Goal: Contribute content: Add original content to the website for others to see

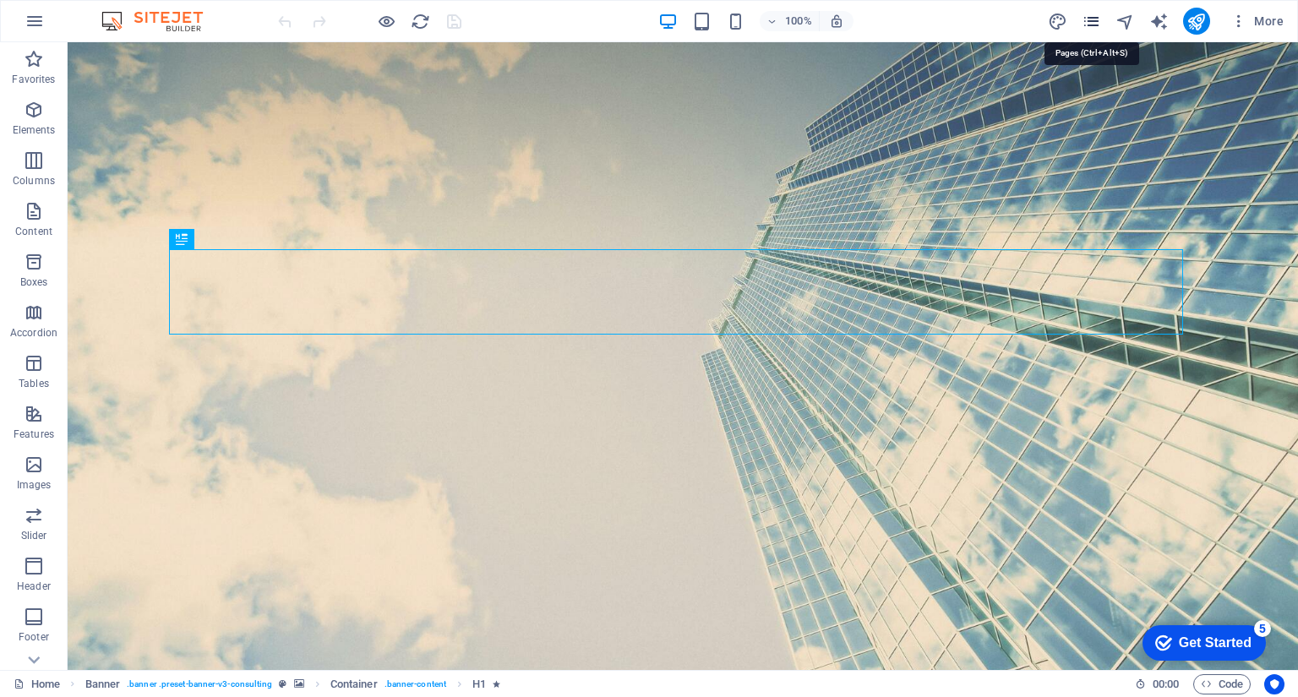
click at [1095, 30] on icon "pages" at bounding box center [1090, 21] width 19 height 19
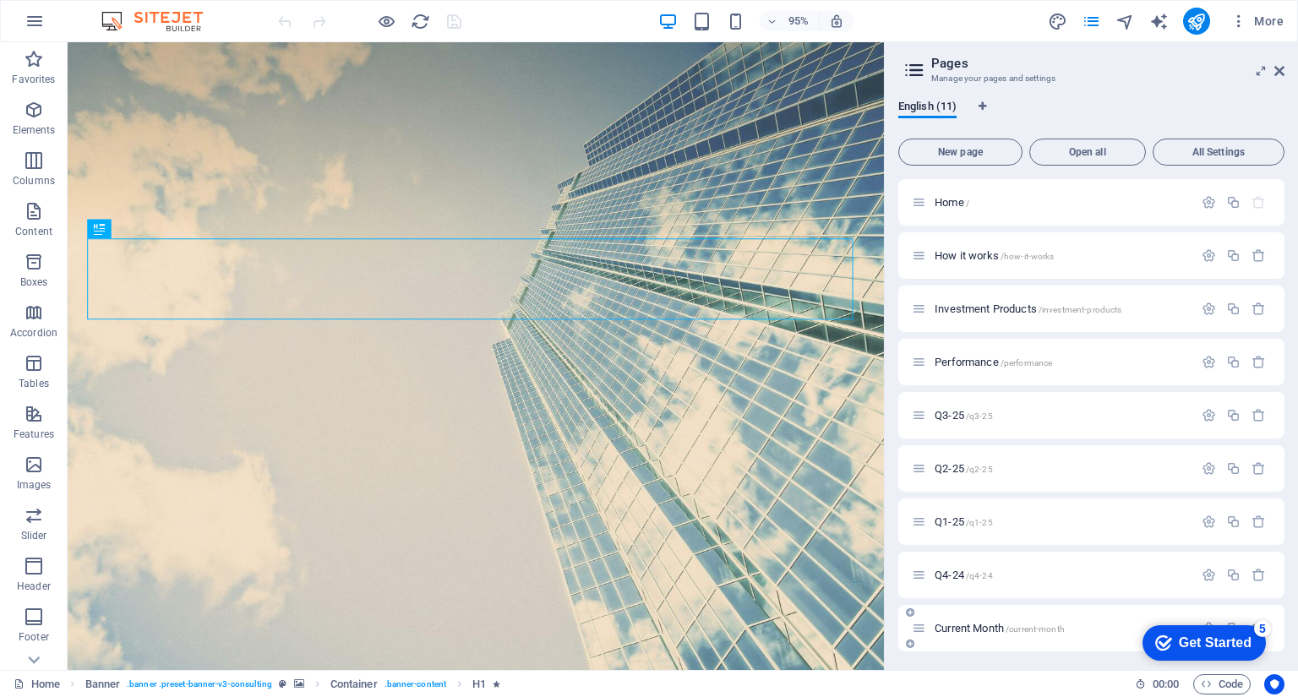
click at [1002, 627] on span "Current Month /current-month" at bounding box center [999, 628] width 130 height 13
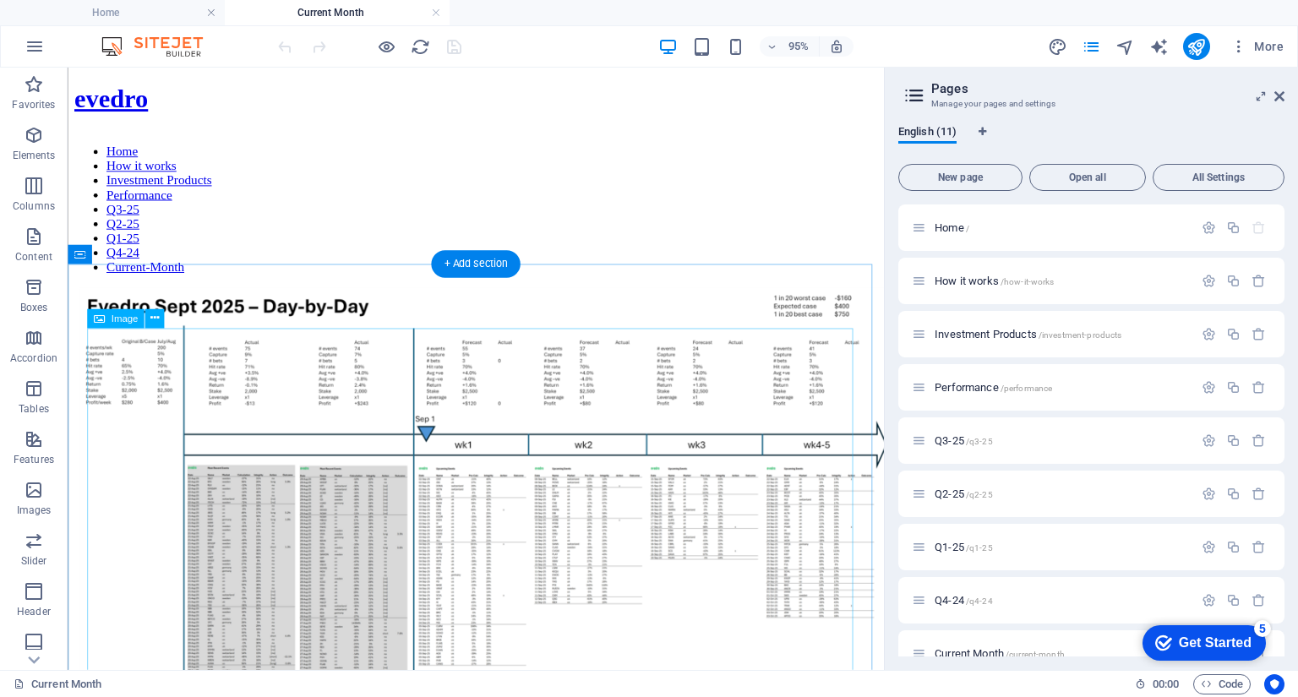
click at [161, 414] on figure at bounding box center [497, 541] width 846 height 484
click at [123, 313] on span "Image" at bounding box center [124, 317] width 27 height 9
click at [99, 322] on icon at bounding box center [98, 318] width 11 height 19
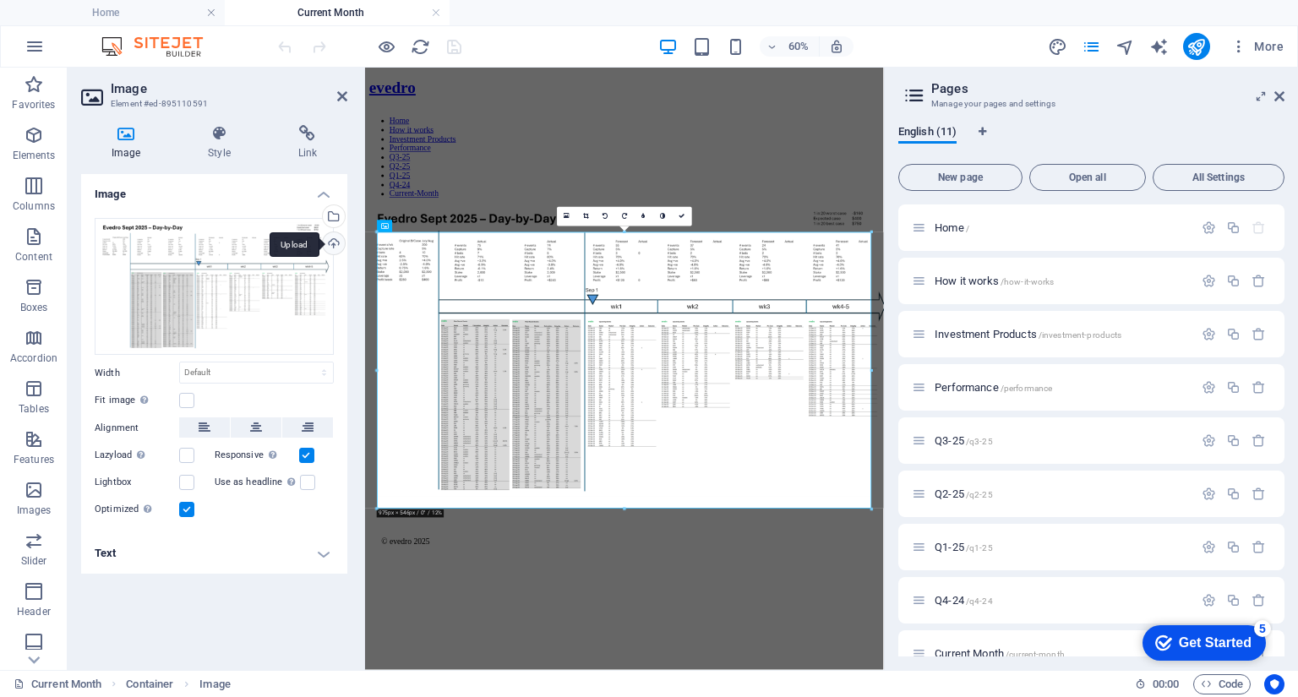
click at [334, 240] on div "Upload" at bounding box center [331, 244] width 25 height 25
click at [449, 45] on icon "save" at bounding box center [453, 46] width 19 height 19
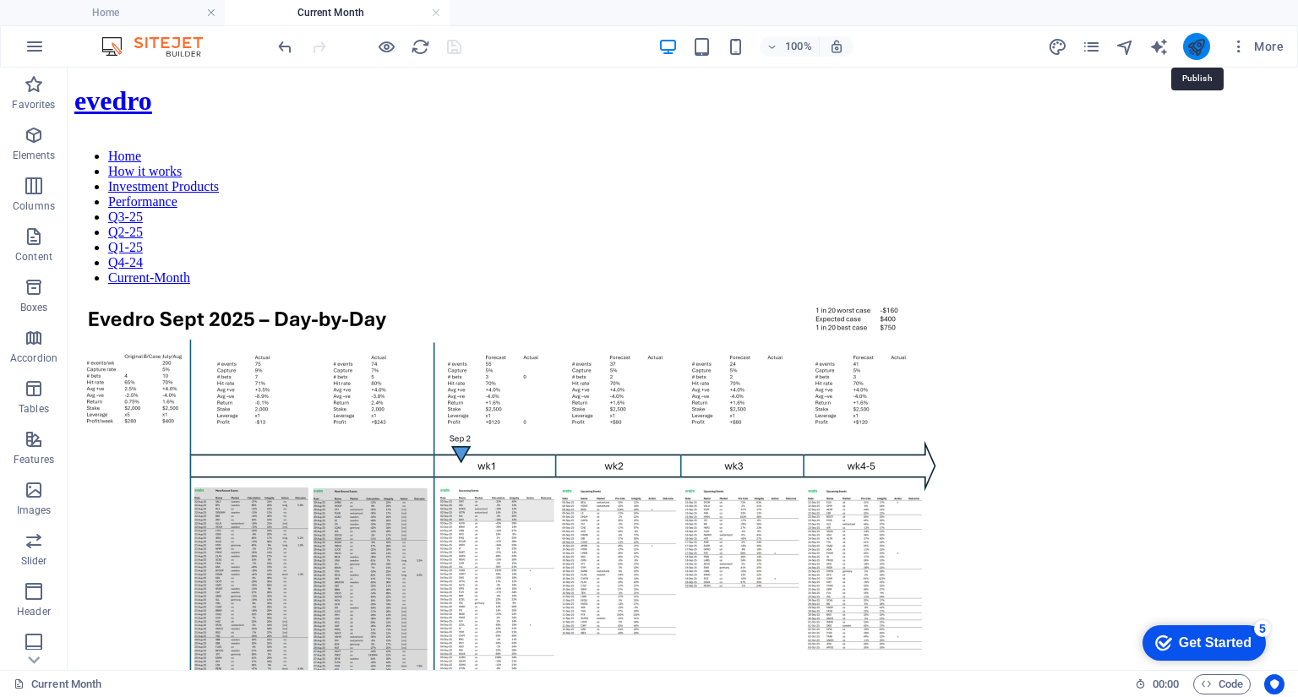
click at [1198, 44] on icon "publish" at bounding box center [1195, 46] width 19 height 19
